Goal: Browse casually

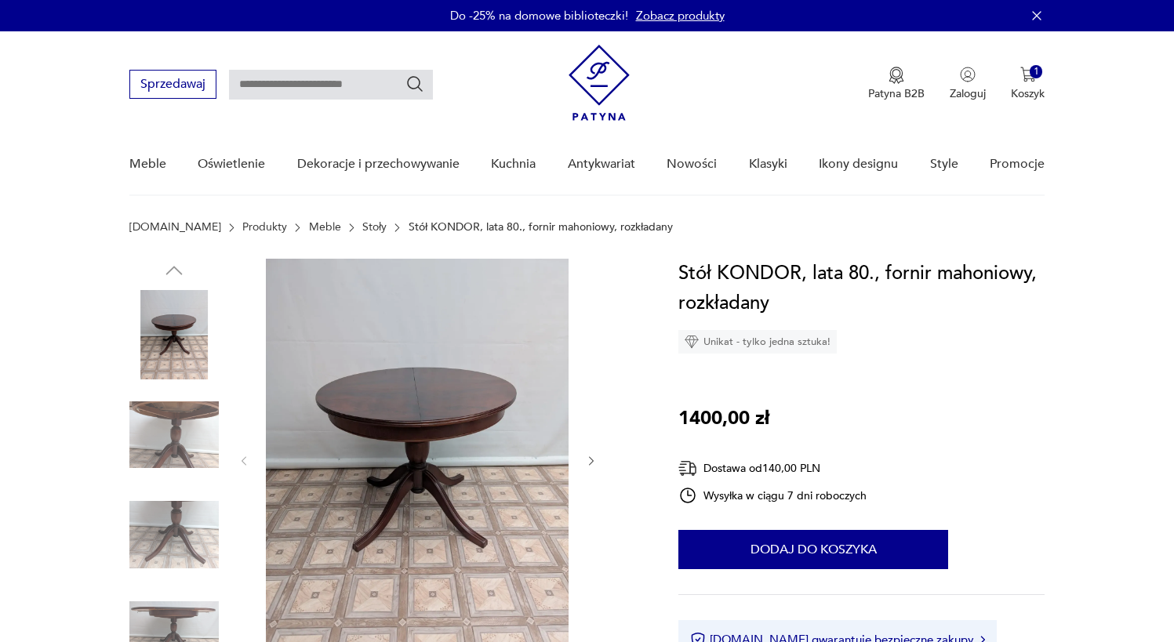
click at [405, 394] on img at bounding box center [417, 460] width 303 height 402
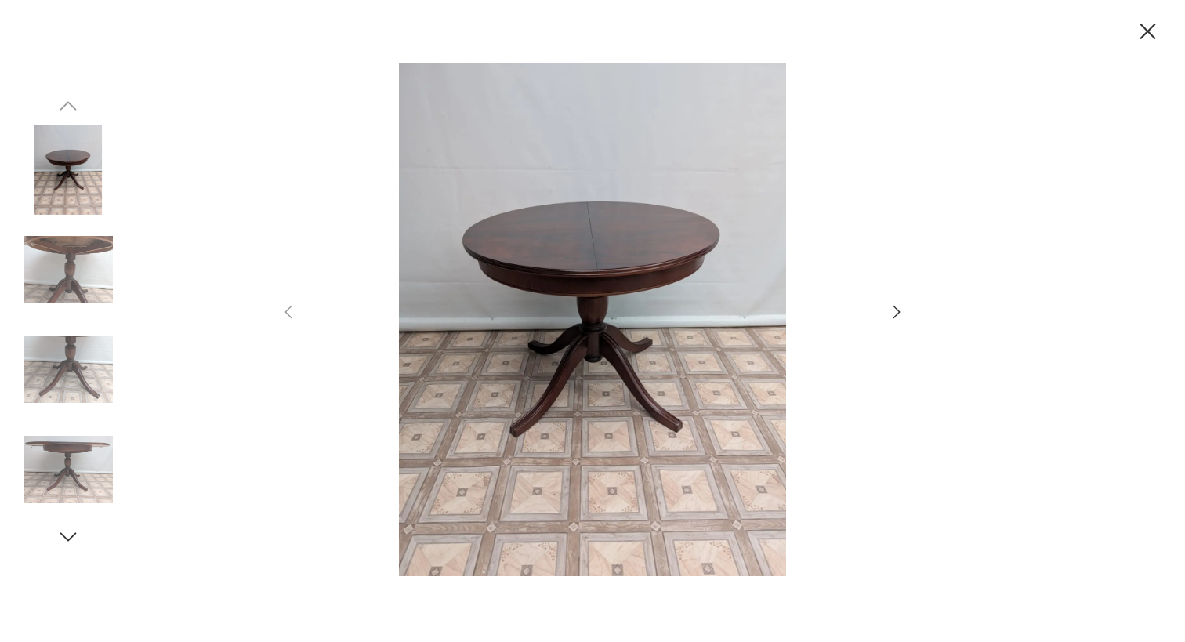
click at [891, 310] on icon "button" at bounding box center [897, 312] width 19 height 19
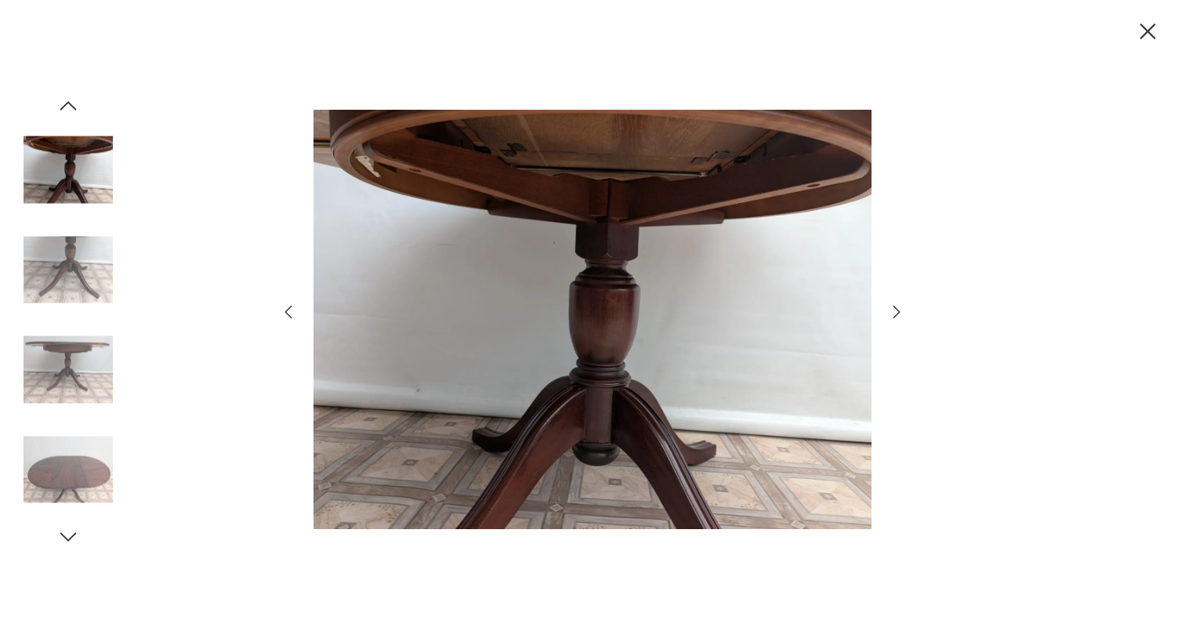
click at [891, 310] on icon "button" at bounding box center [897, 312] width 19 height 19
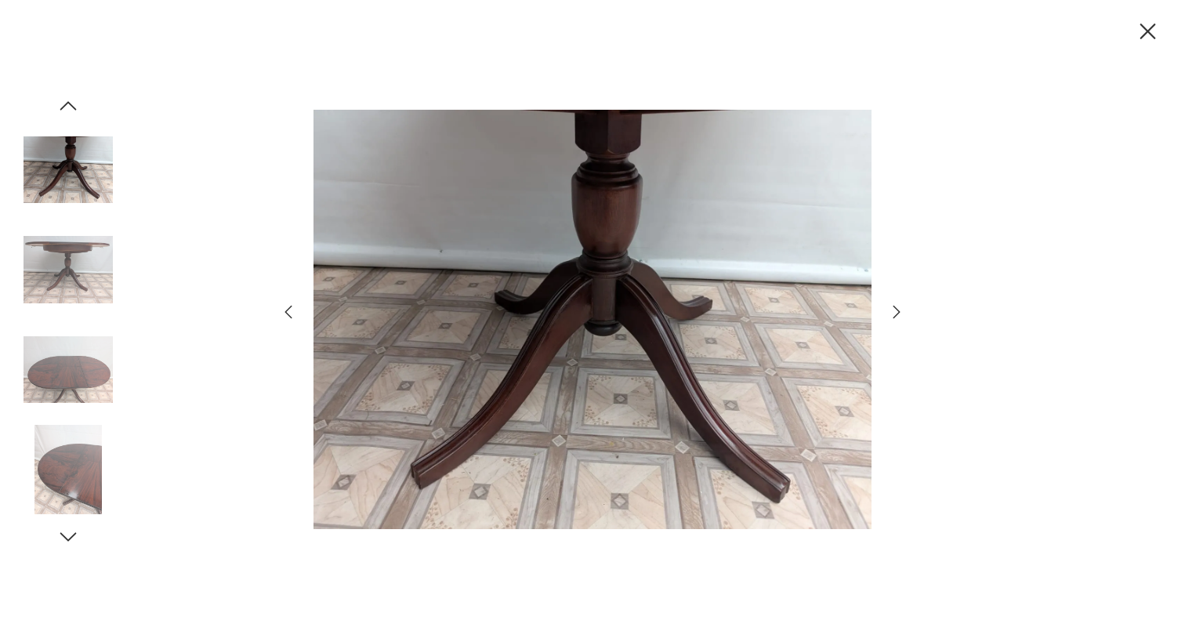
click at [891, 310] on icon "button" at bounding box center [897, 312] width 19 height 19
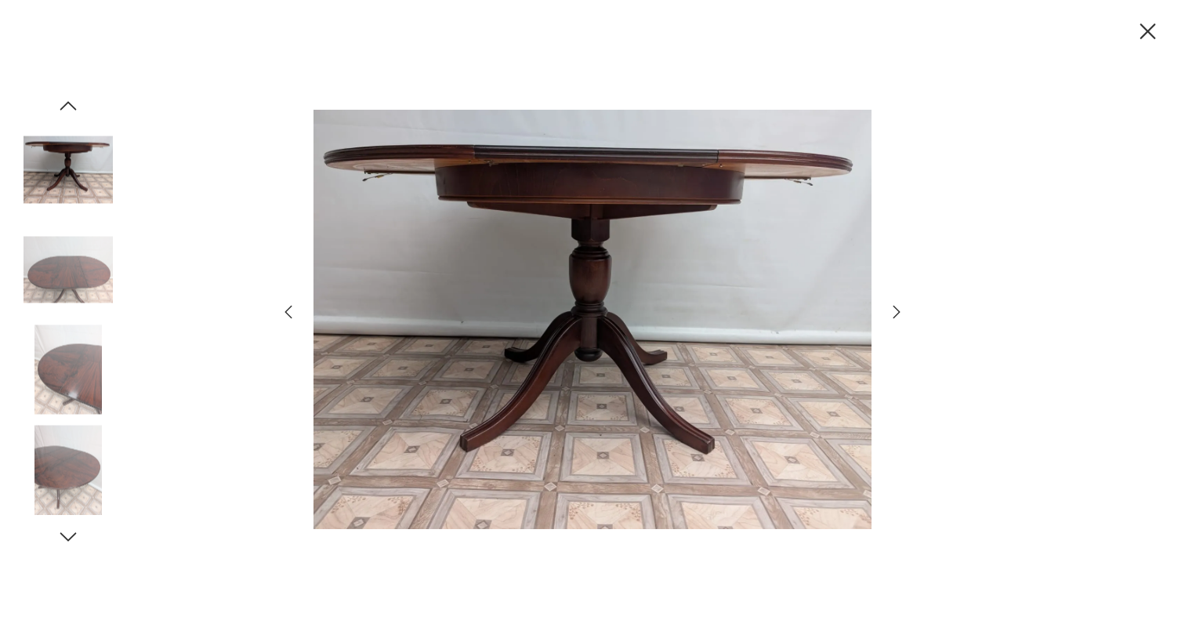
click at [891, 310] on icon "button" at bounding box center [897, 312] width 19 height 19
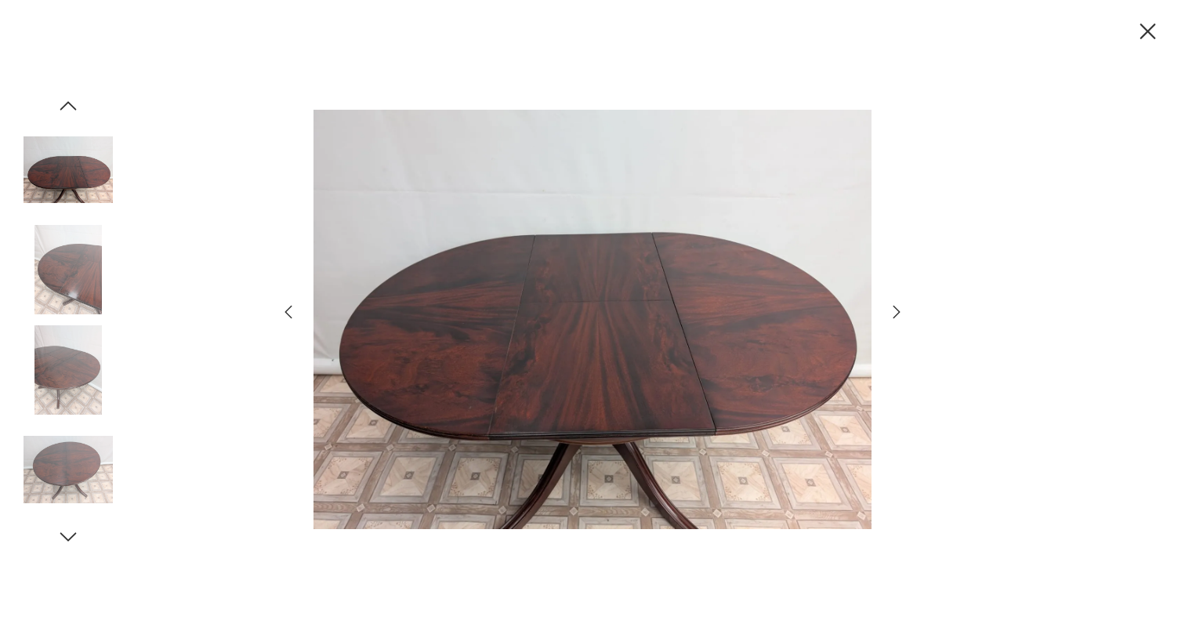
click at [891, 307] on icon "button" at bounding box center [897, 312] width 19 height 19
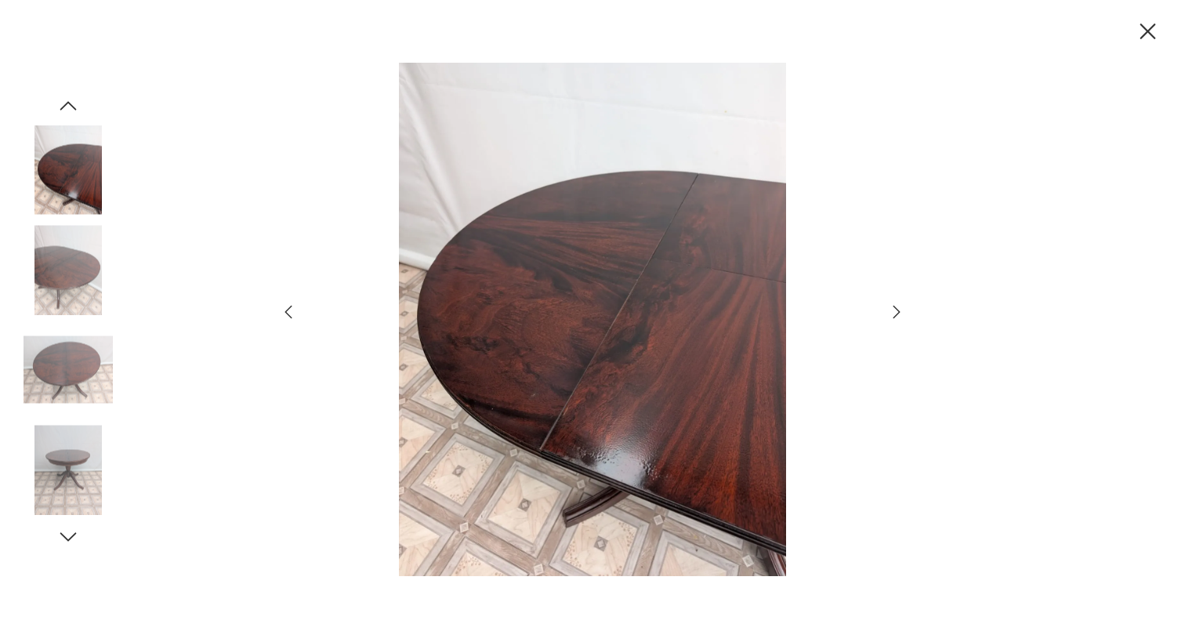
click at [902, 306] on icon "button" at bounding box center [897, 312] width 19 height 19
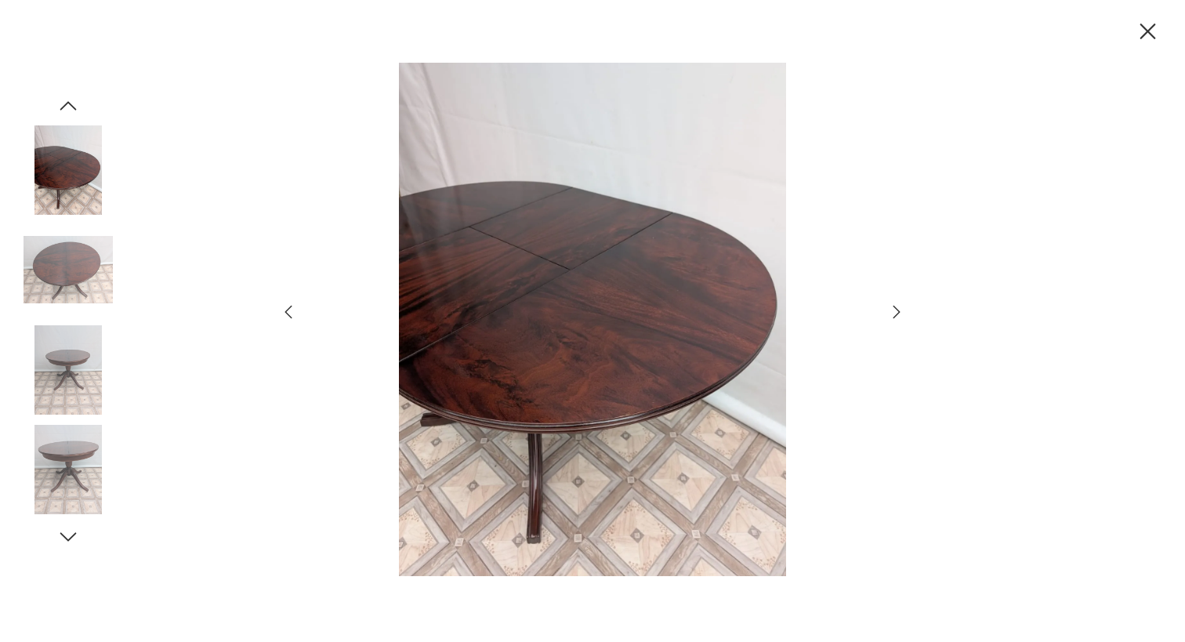
click at [902, 306] on icon "button" at bounding box center [897, 312] width 19 height 19
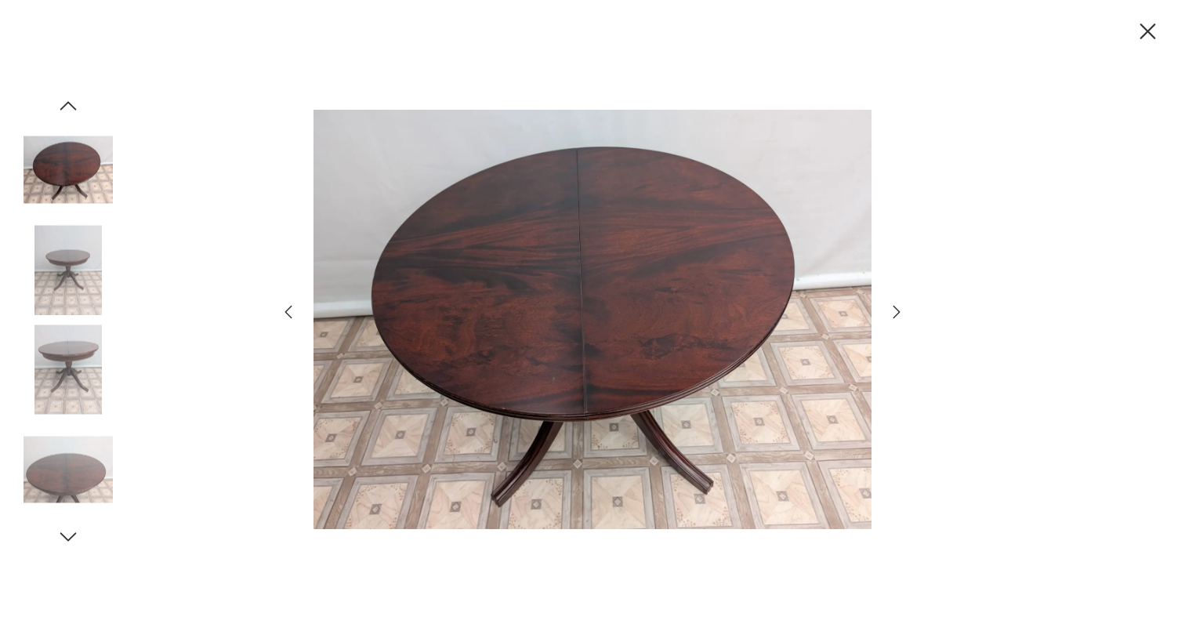
click at [895, 314] on icon "button" at bounding box center [897, 312] width 19 height 19
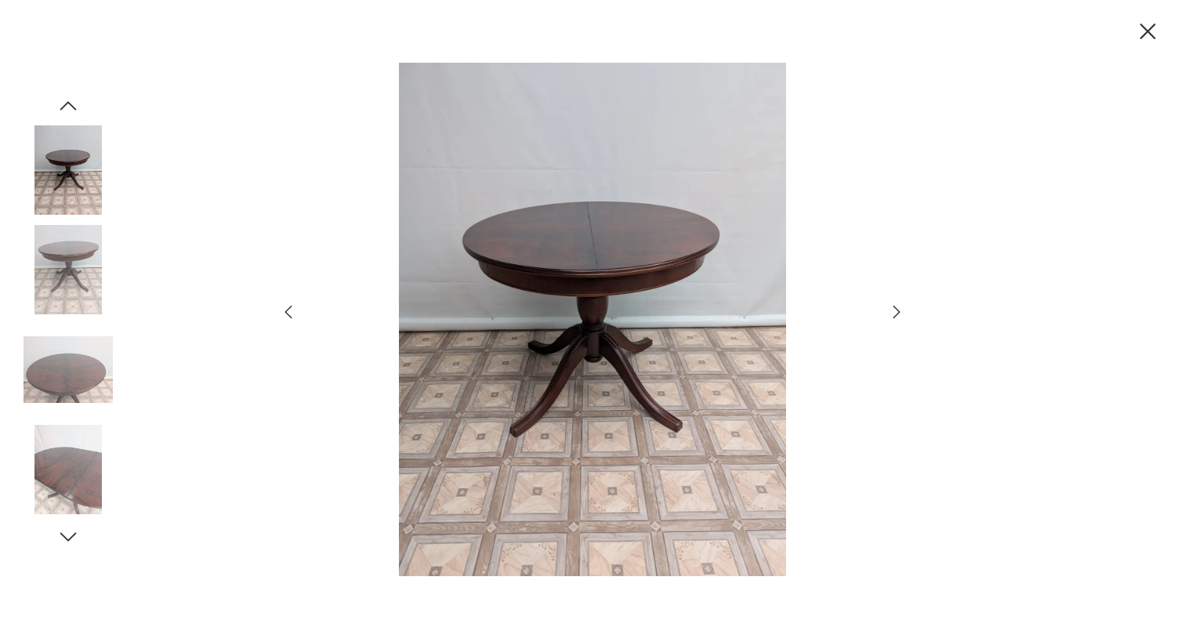
click at [895, 314] on icon "button" at bounding box center [897, 312] width 19 height 19
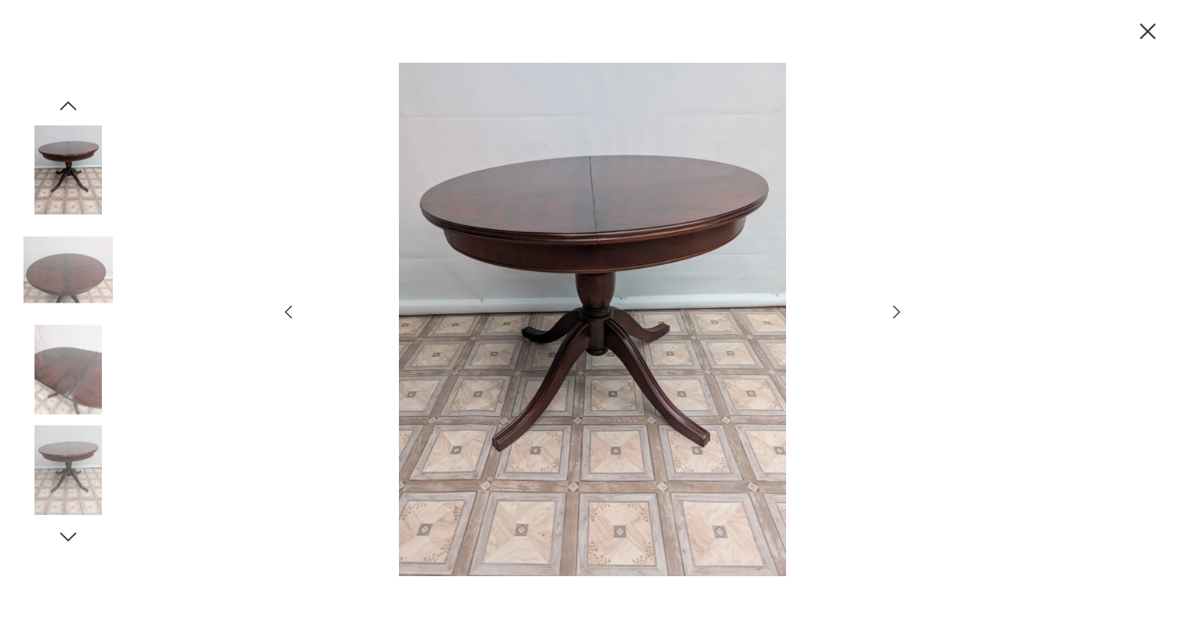
click at [895, 314] on icon "button" at bounding box center [897, 312] width 19 height 19
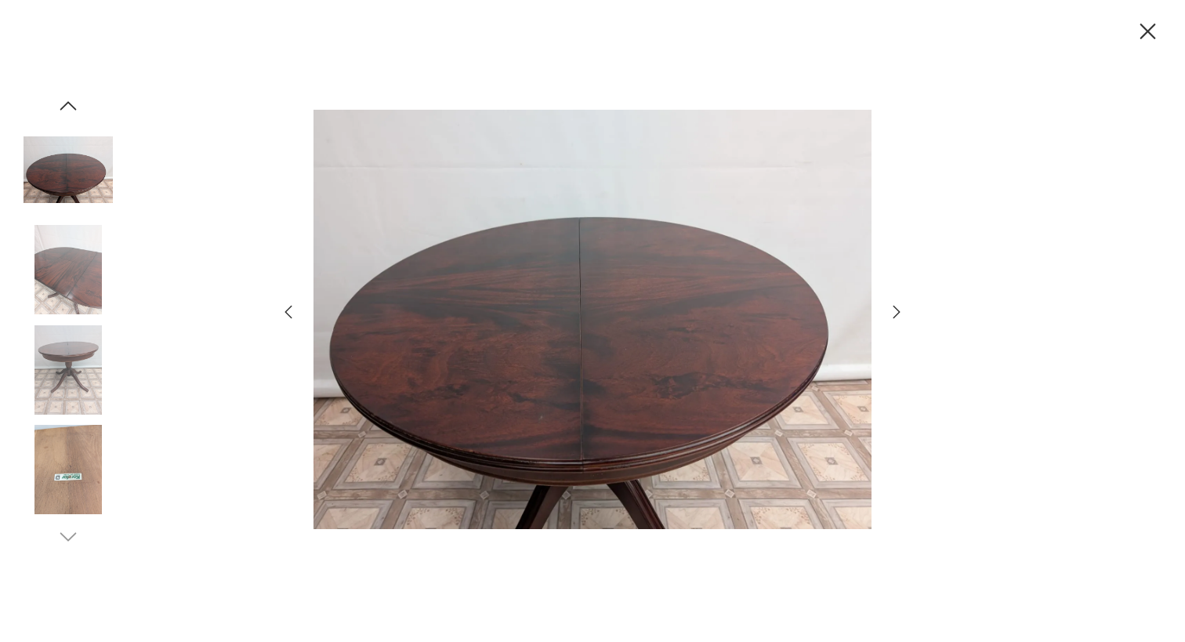
click at [964, 216] on div at bounding box center [592, 321] width 1185 height 642
